Goal: Task Accomplishment & Management: Manage account settings

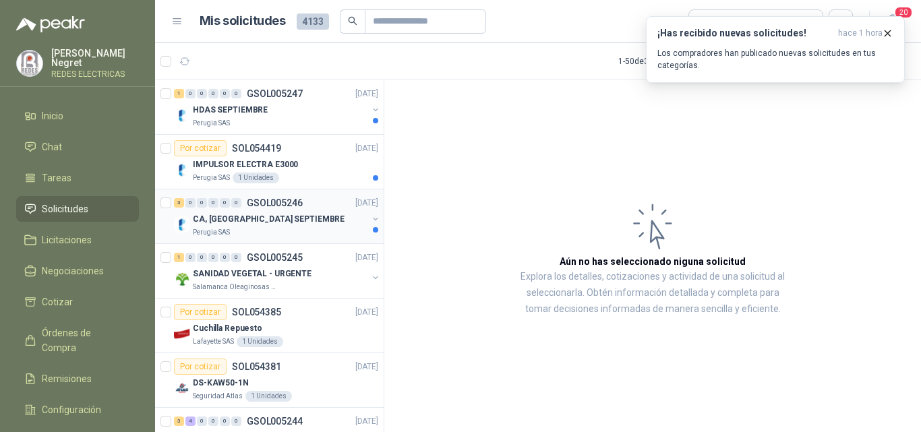
click at [326, 216] on div "CA, [GEOGRAPHIC_DATA] SEPTIEMBRE" at bounding box center [280, 219] width 175 height 16
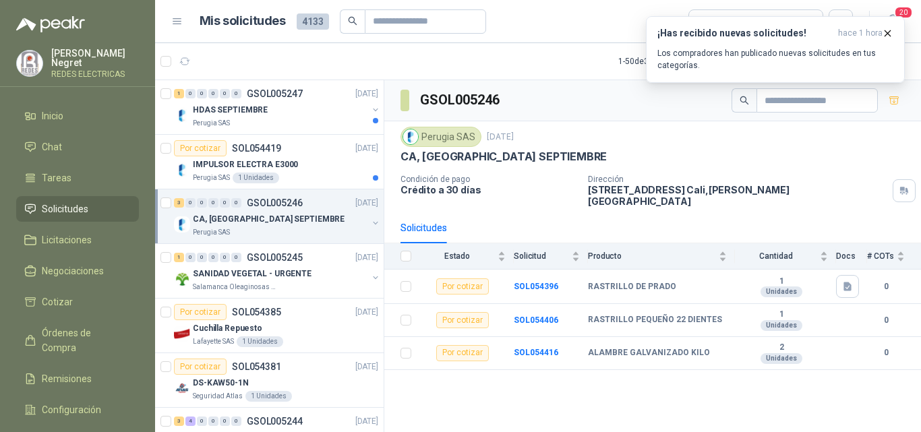
click at [322, 191] on div "3 0 0 0 0 0 GSOL005246 [DATE] CA, CA2 SEPTIEMBRE Perugia SAS" at bounding box center [269, 216] width 229 height 55
click at [316, 173] on div "Perugia SAS 1 Unidades" at bounding box center [285, 178] width 185 height 11
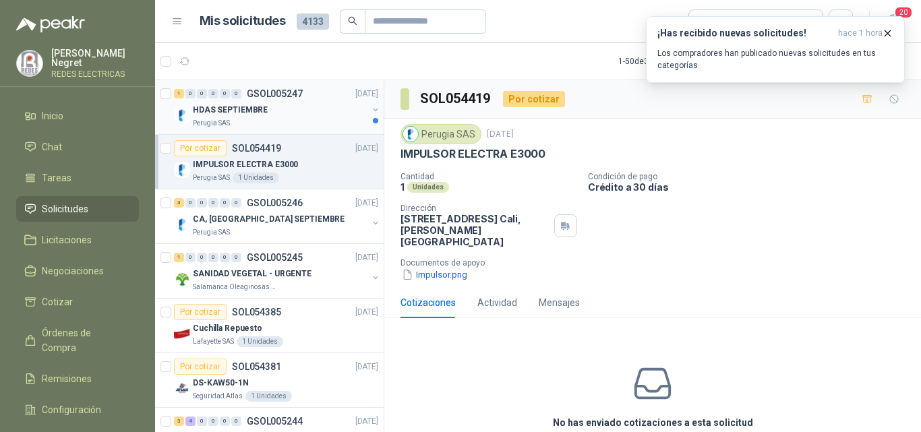
click at [336, 105] on div "HDAS SEPTIEMBRE" at bounding box center [280, 110] width 175 height 16
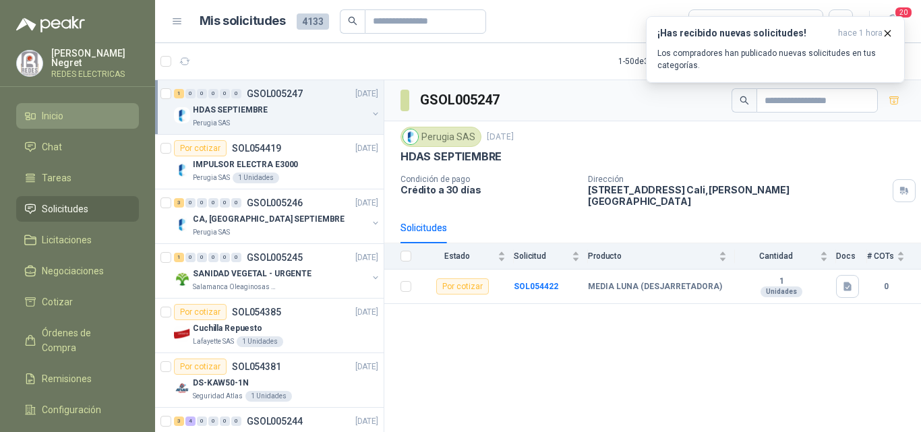
click at [54, 111] on span "Inicio" at bounding box center [53, 116] width 22 height 15
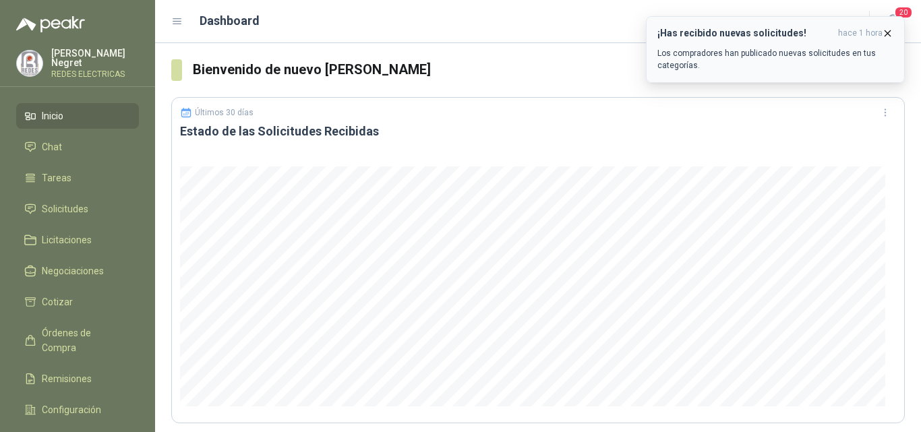
click at [888, 35] on icon "button" at bounding box center [887, 33] width 11 height 11
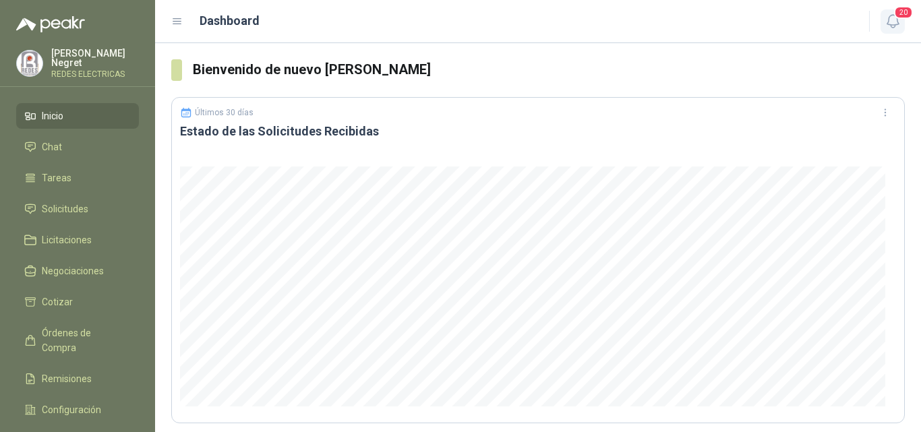
click at [892, 20] on icon "button" at bounding box center [893, 21] width 17 height 17
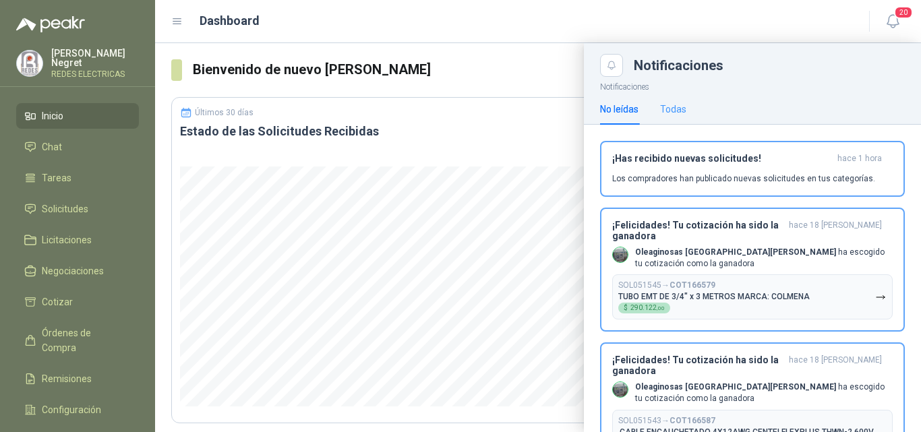
click at [677, 117] on div "Todas" at bounding box center [673, 109] width 26 height 31
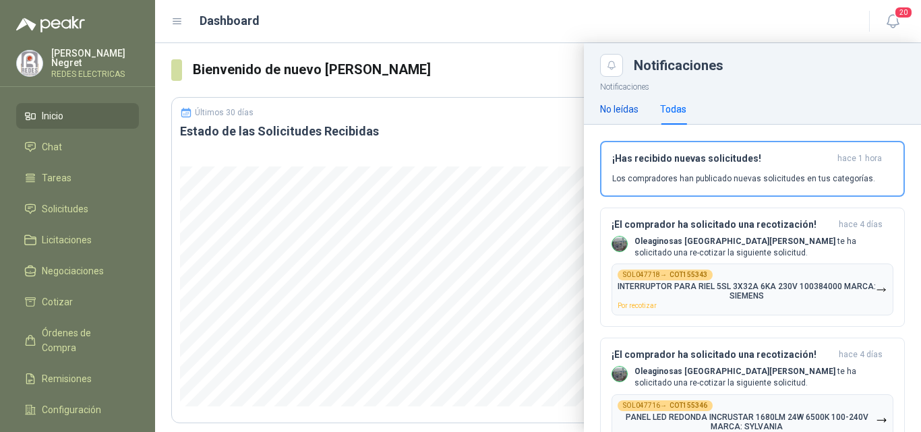
click at [629, 116] on div "No leídas" at bounding box center [619, 109] width 38 height 15
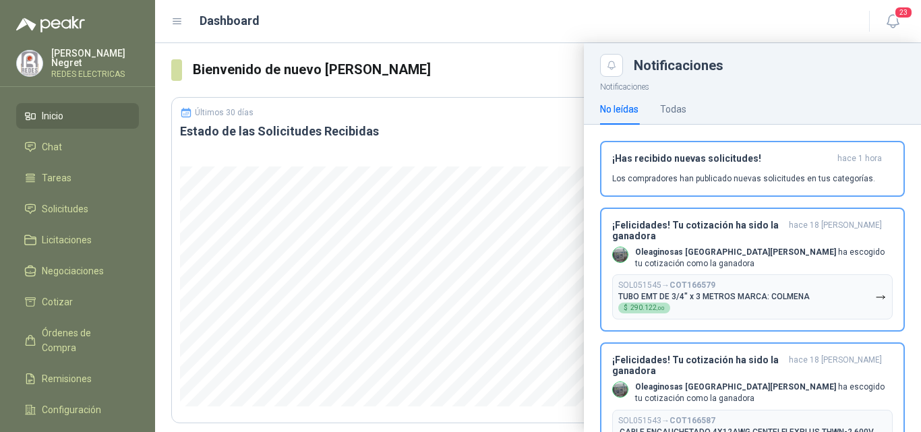
click at [624, 111] on div "No leídas" at bounding box center [619, 109] width 38 height 15
drag, startPoint x: 622, startPoint y: 105, endPoint x: 856, endPoint y: 64, distance: 237.4
click at [856, 64] on div "Notificaciones" at bounding box center [769, 65] width 271 height 13
click at [910, 16] on span "23" at bounding box center [903, 12] width 19 height 13
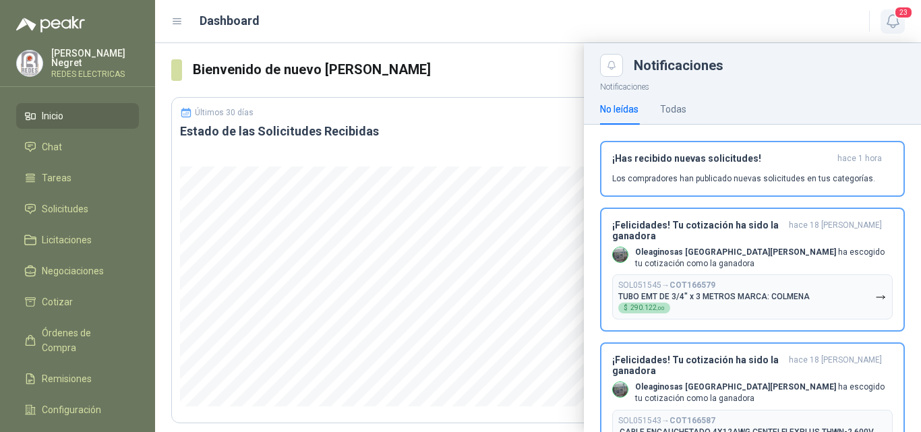
click at [904, 18] on span "23" at bounding box center [903, 12] width 19 height 13
click at [66, 114] on li "Inicio" at bounding box center [77, 116] width 107 height 15
click at [76, 209] on span "Solicitudes" at bounding box center [65, 209] width 47 height 15
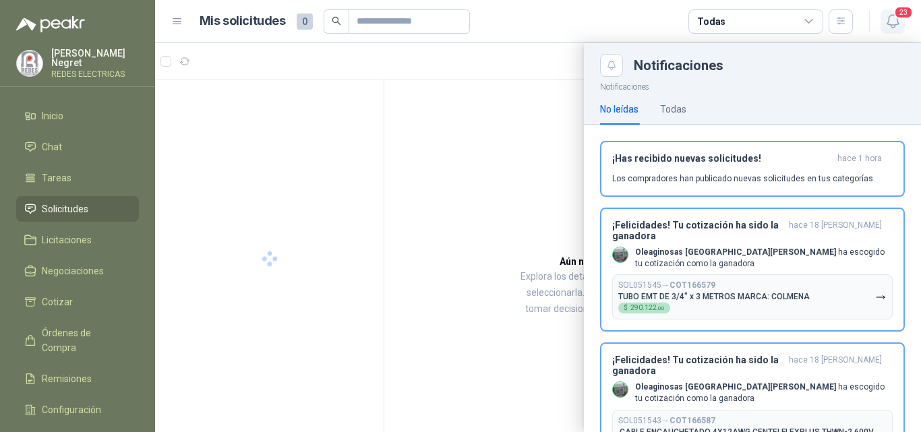
click at [888, 24] on icon "button" at bounding box center [892, 21] width 11 height 13
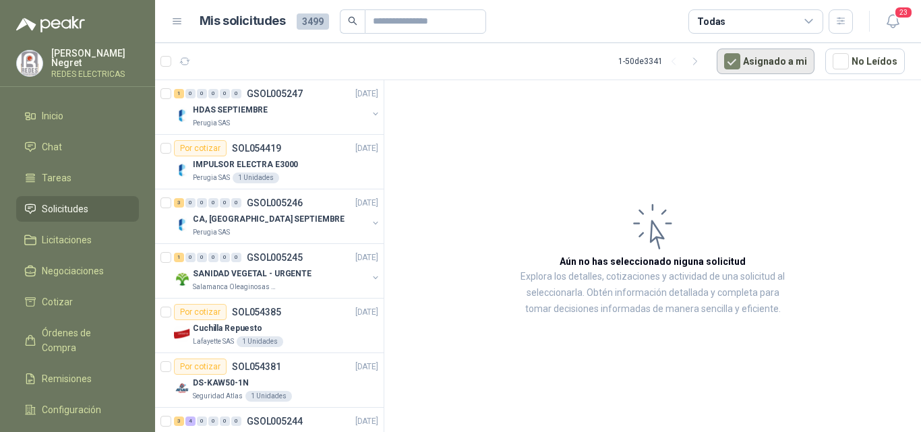
click at [761, 65] on button "Asignado a mi" at bounding box center [766, 62] width 98 height 26
click at [191, 55] on button "button" at bounding box center [185, 62] width 22 height 22
drag, startPoint x: 191, startPoint y: 62, endPoint x: 196, endPoint y: 57, distance: 7.2
click at [191, 61] on button "button" at bounding box center [185, 62] width 22 height 22
click at [183, 61] on icon "button" at bounding box center [184, 61] width 11 height 11
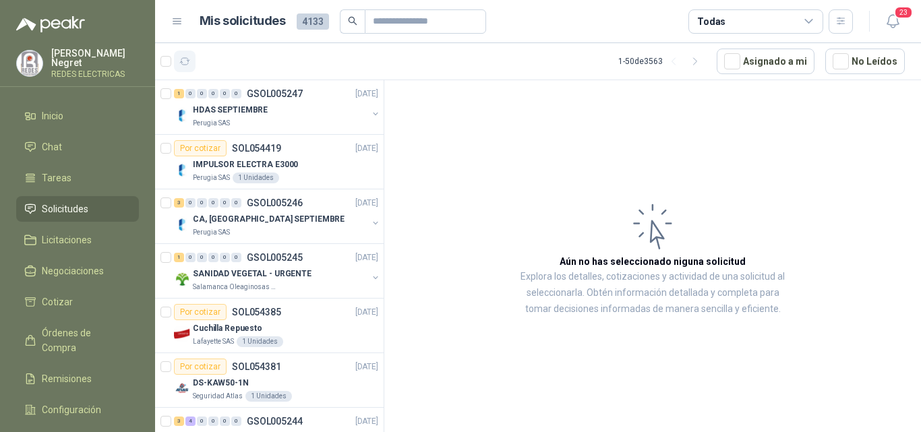
click at [186, 60] on icon "button" at bounding box center [184, 61] width 11 height 11
click at [186, 61] on icon "button" at bounding box center [184, 61] width 11 height 11
